Goal: Obtain resource: Obtain resource

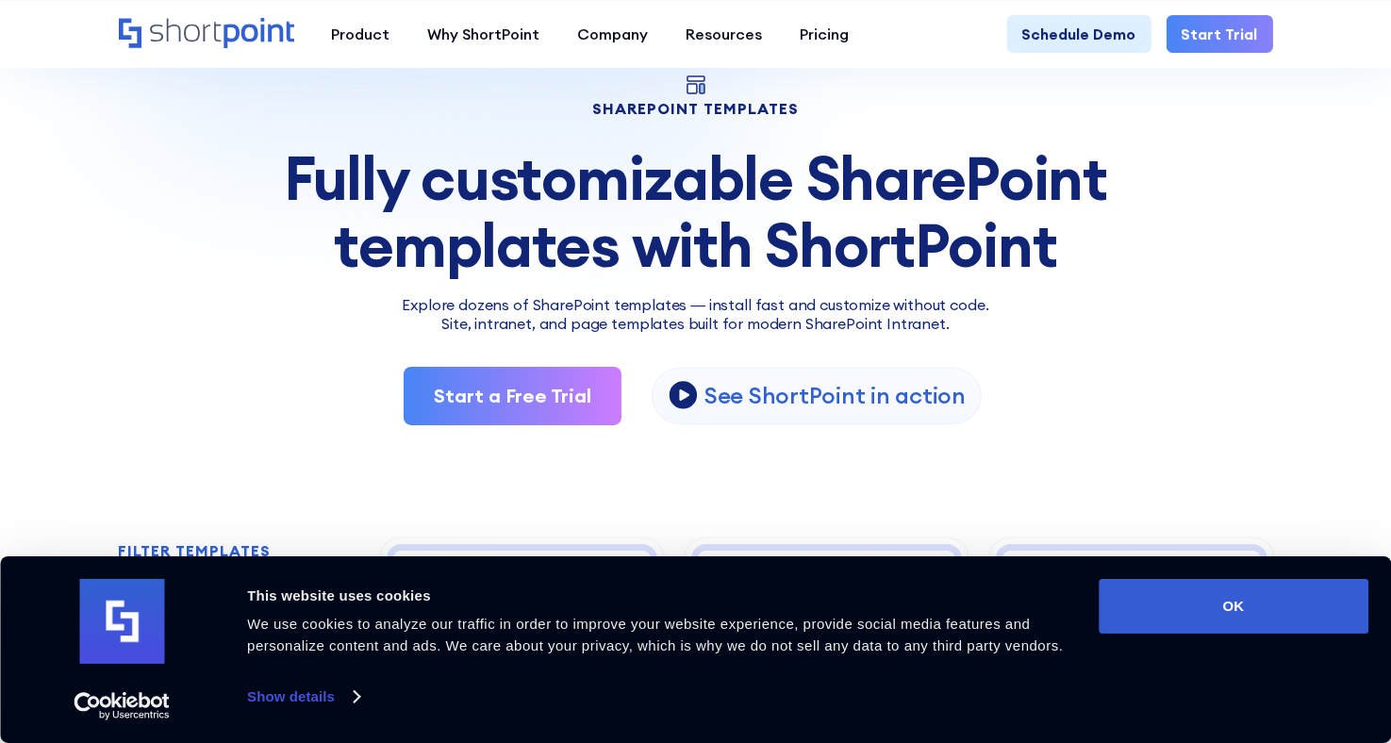
scroll to position [109, 0]
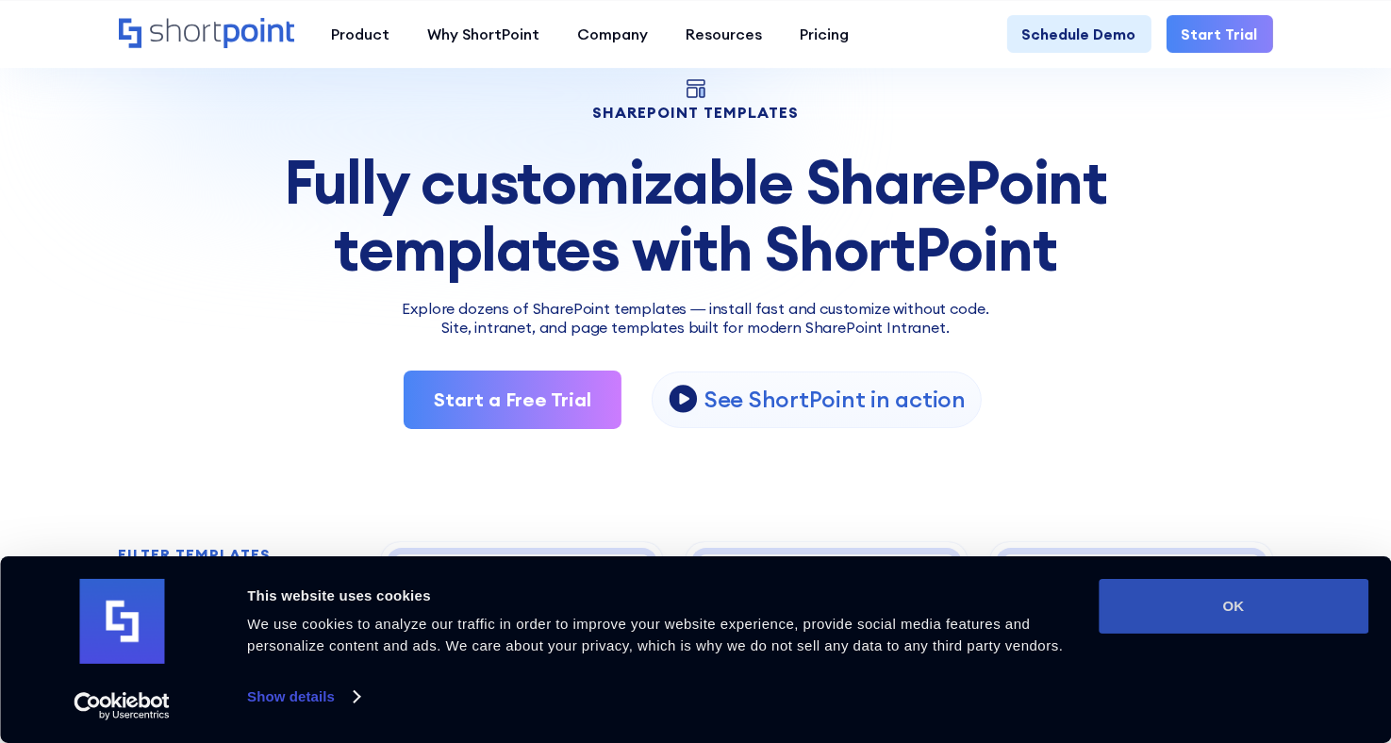
click at [1183, 621] on button "OK" at bounding box center [1234, 606] width 270 height 55
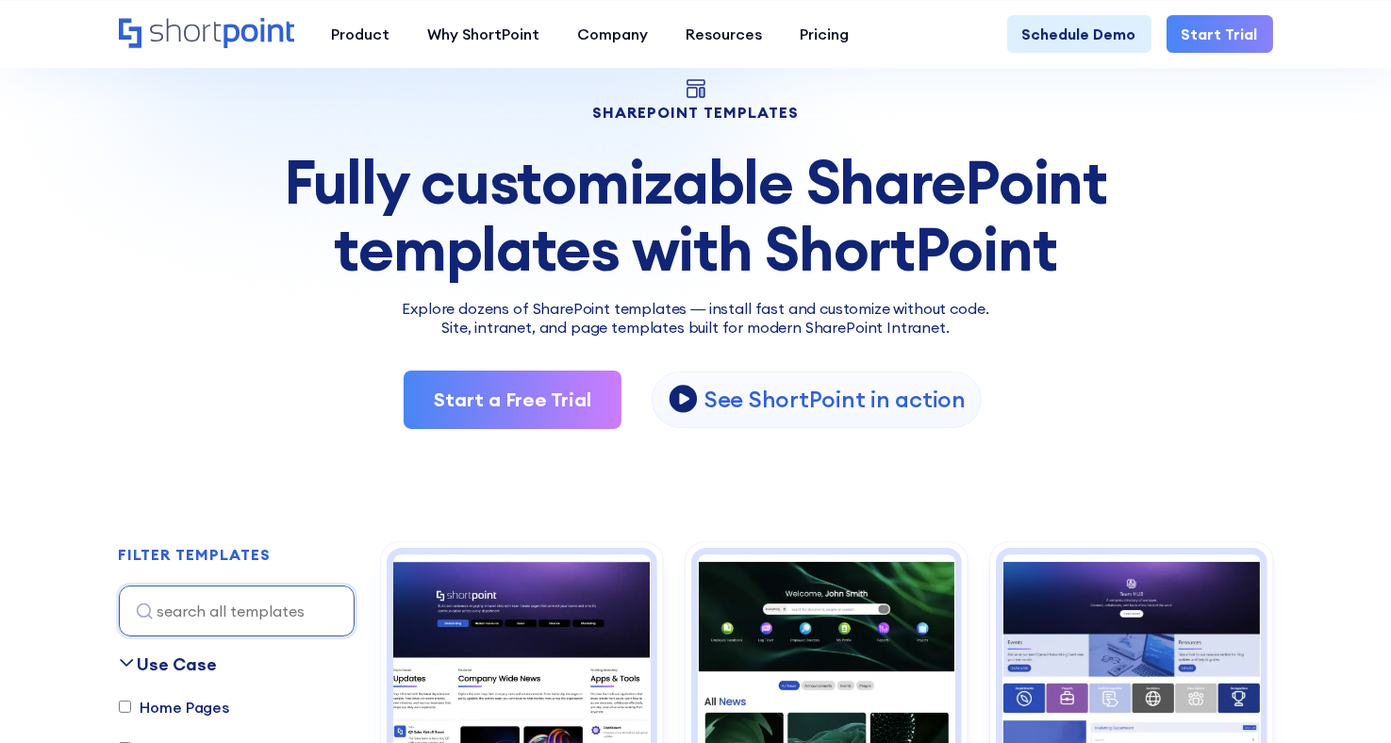
scroll to position [0, 0]
click at [1183, 621] on img at bounding box center [1130, 651] width 257 height 193
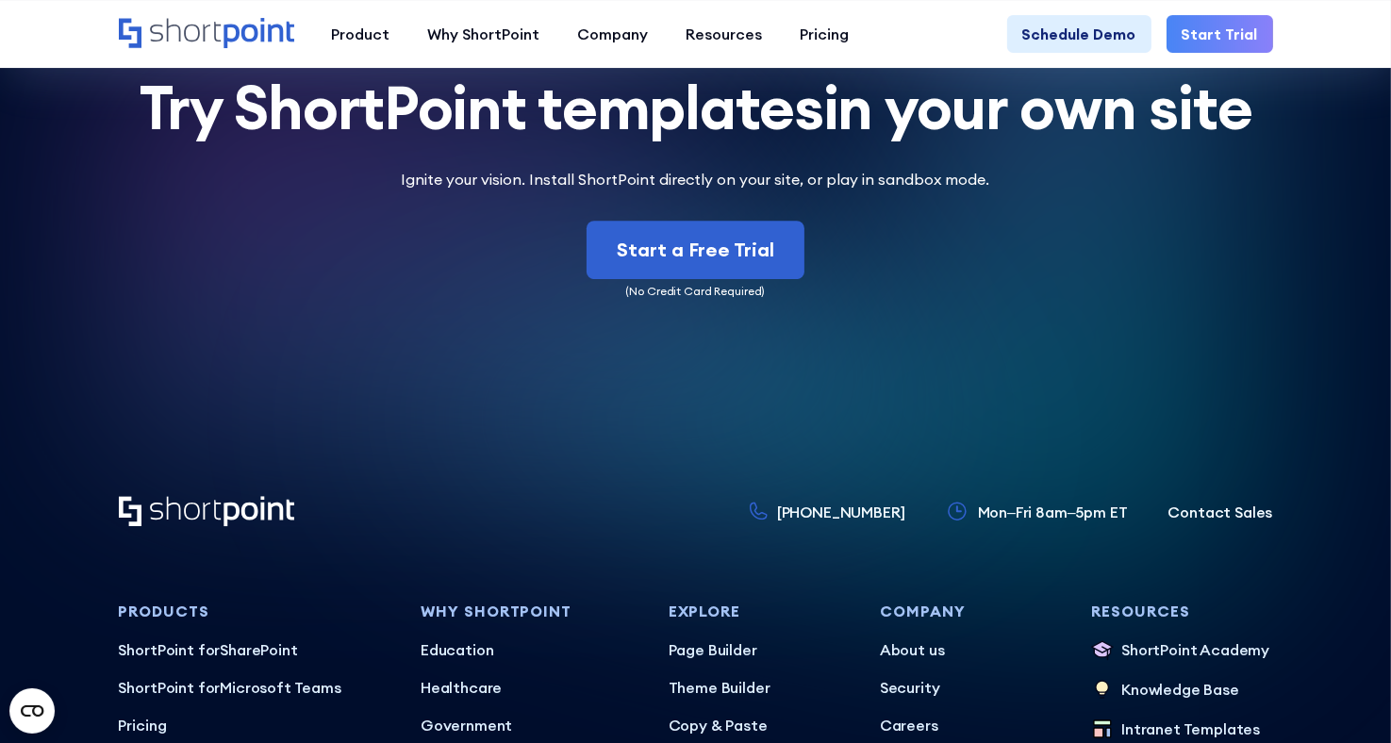
scroll to position [5931, 0]
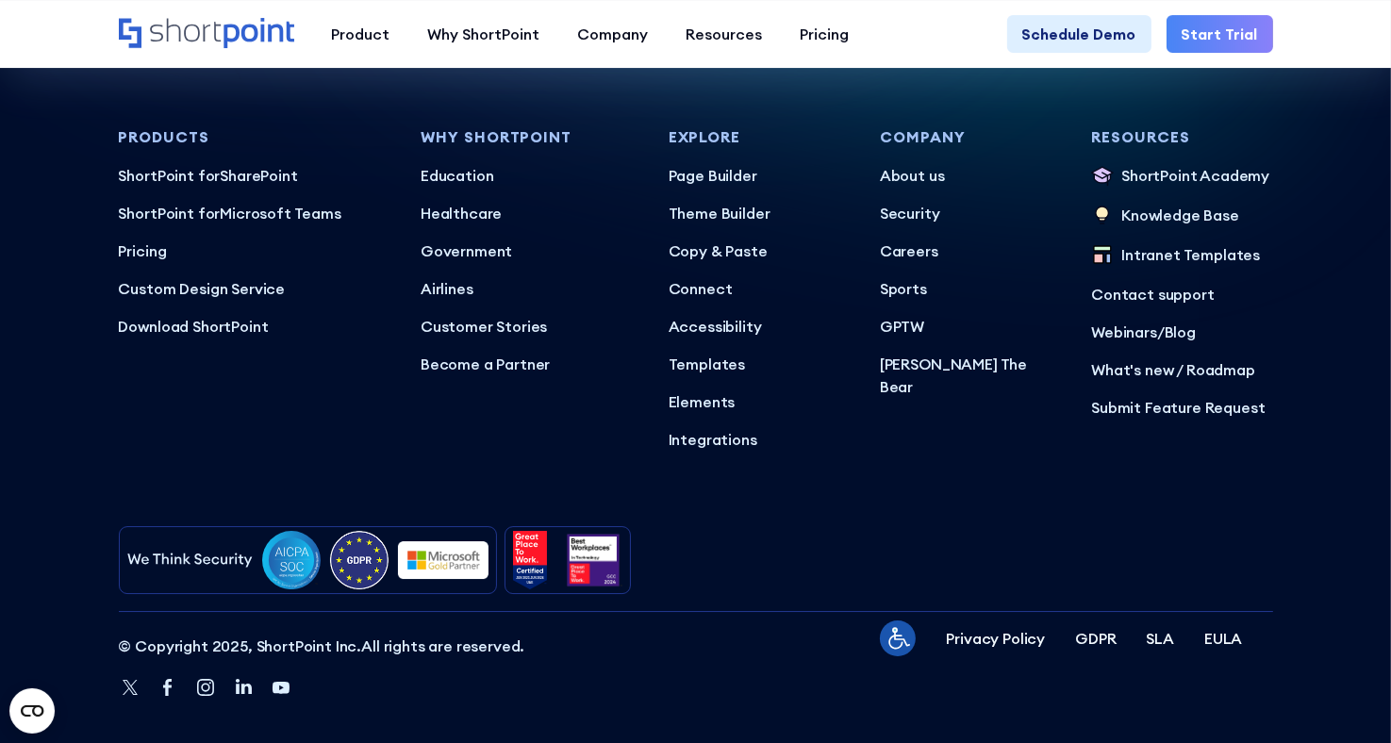
drag, startPoint x: 0, startPoint y: 0, endPoint x: 1183, endPoint y: 621, distance: 1336.0
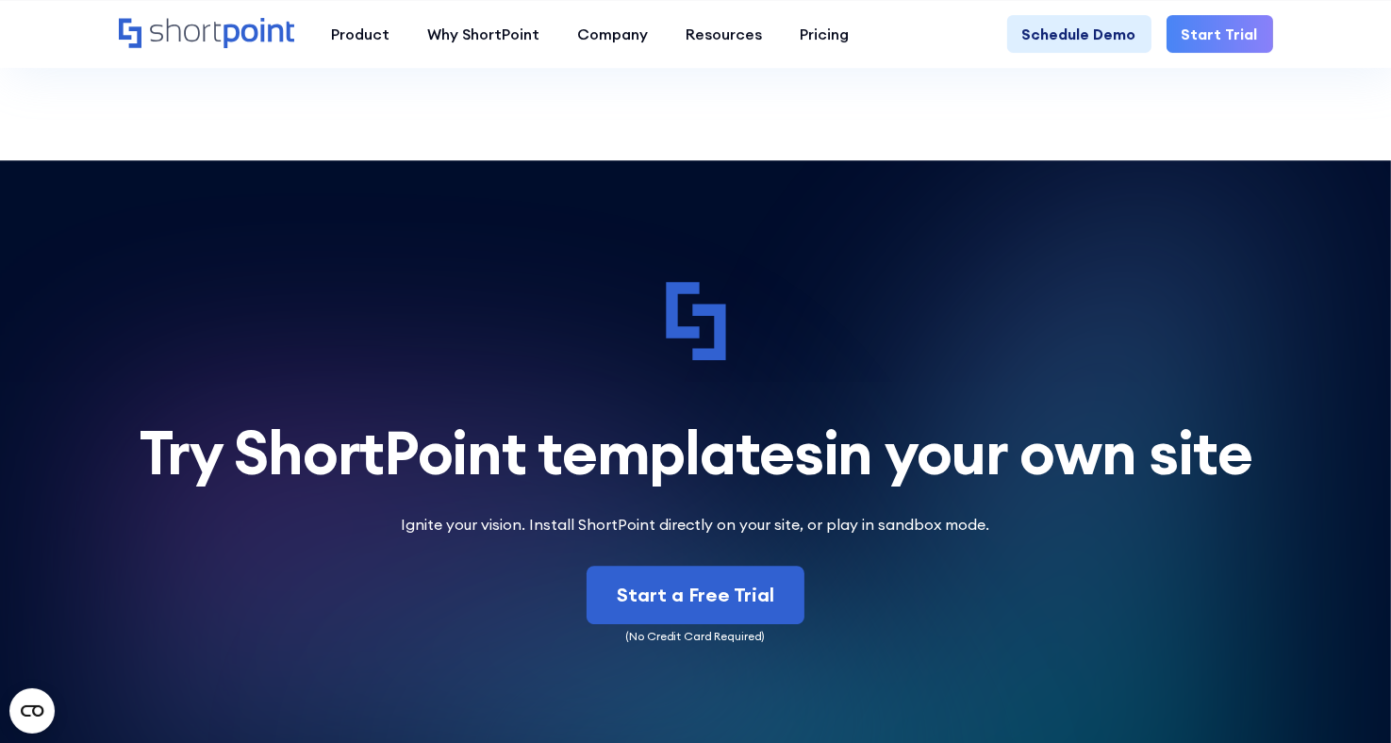
scroll to position [5157, 0]
